Goal: Use online tool/utility: Utilize a website feature to perform a specific function

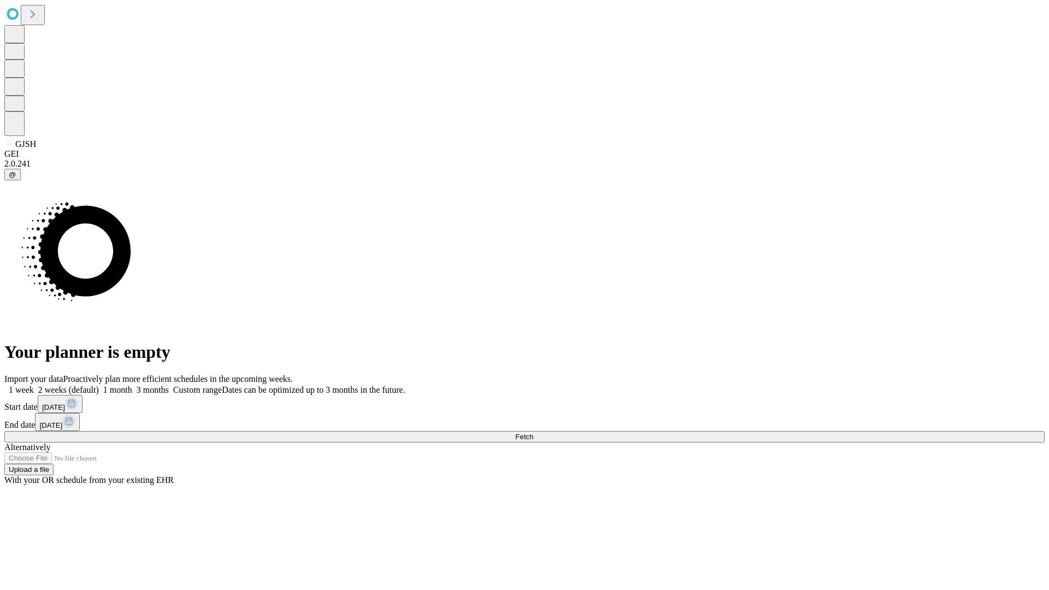
click at [533, 433] on span "Fetch" at bounding box center [524, 437] width 18 height 8
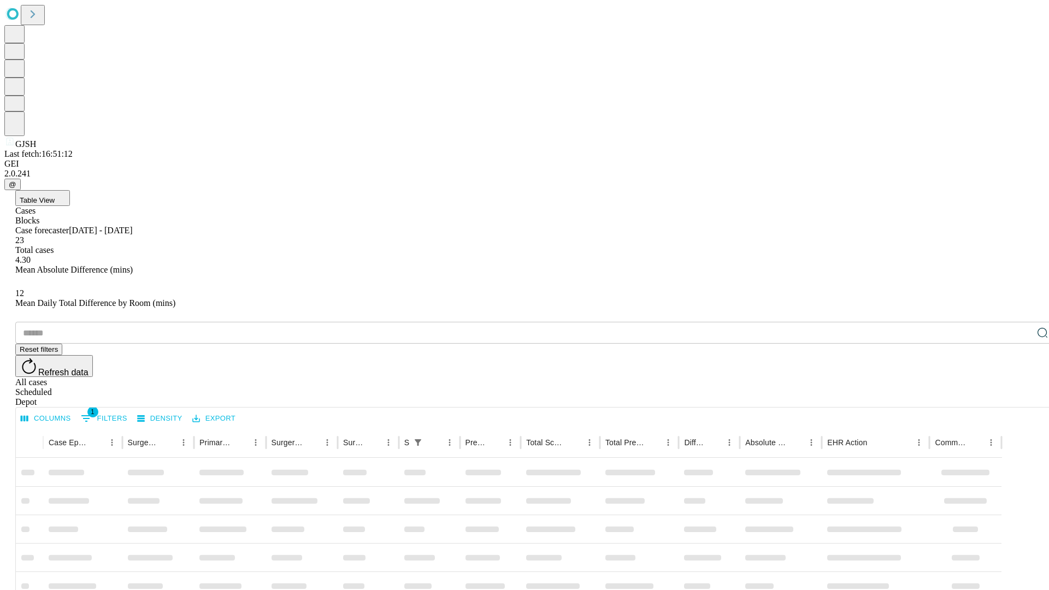
click at [55, 196] on span "Table View" at bounding box center [37, 200] width 35 height 8
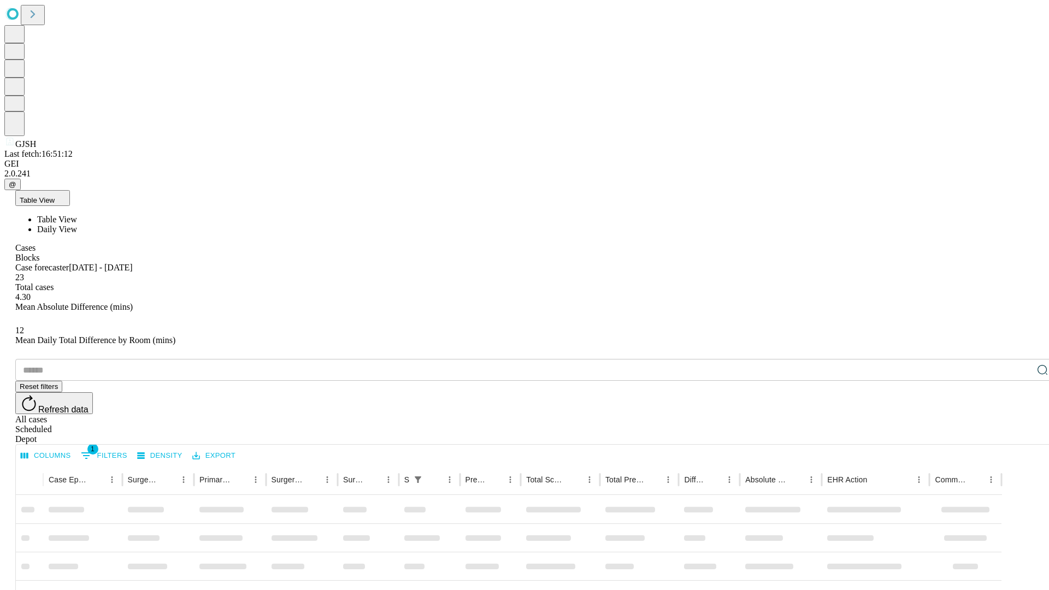
click at [77, 225] on span "Daily View" at bounding box center [57, 229] width 40 height 9
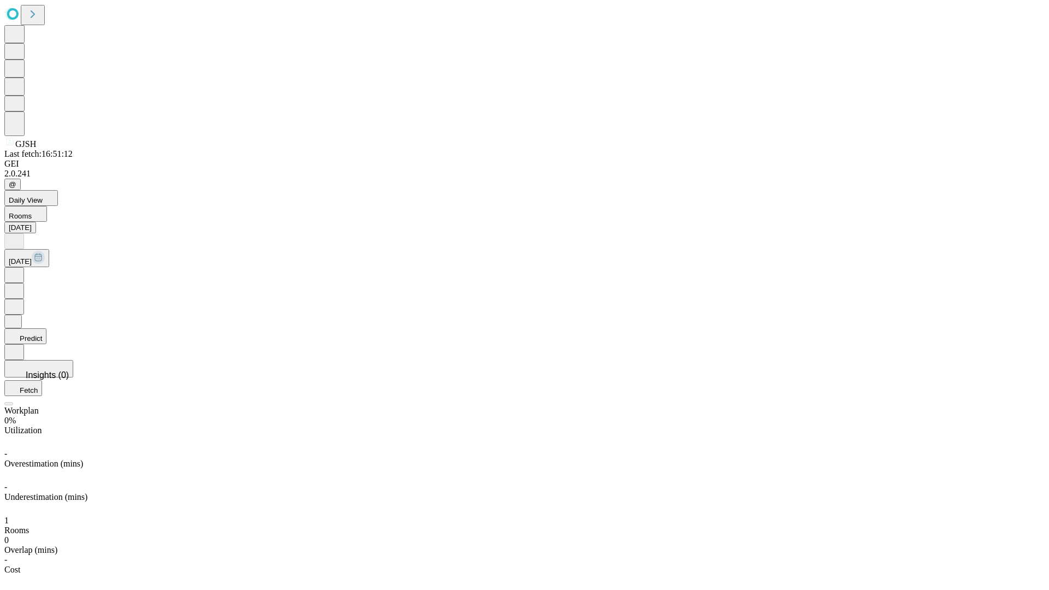
click at [46, 328] on button "Predict" at bounding box center [25, 336] width 42 height 16
